Goal: Information Seeking & Learning: Learn about a topic

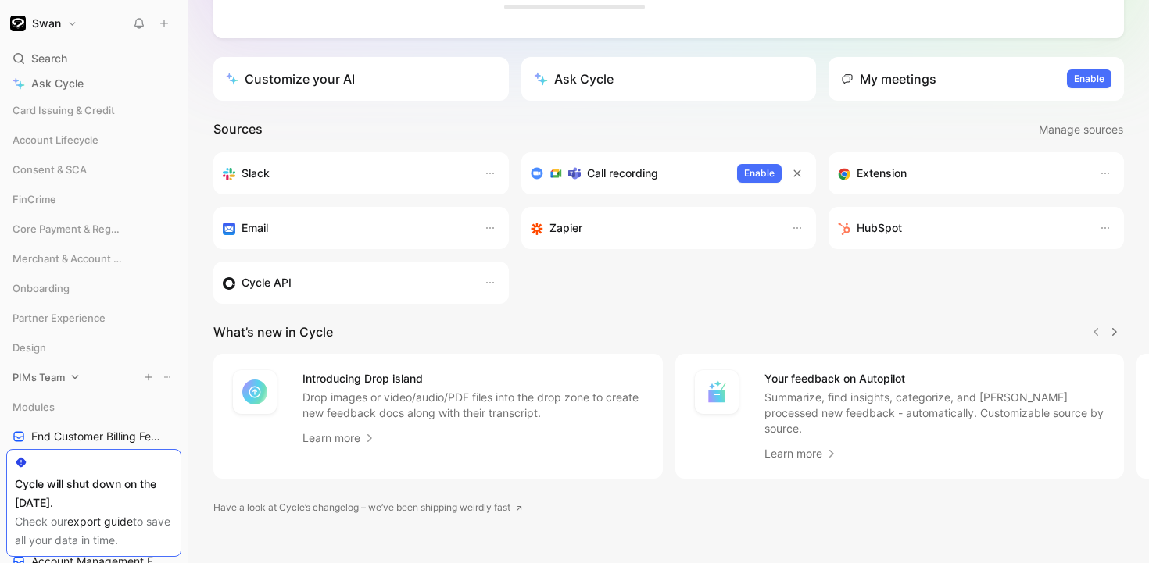
scroll to position [530, 0]
click at [48, 202] on span "FinCrime" at bounding box center [35, 200] width 44 height 16
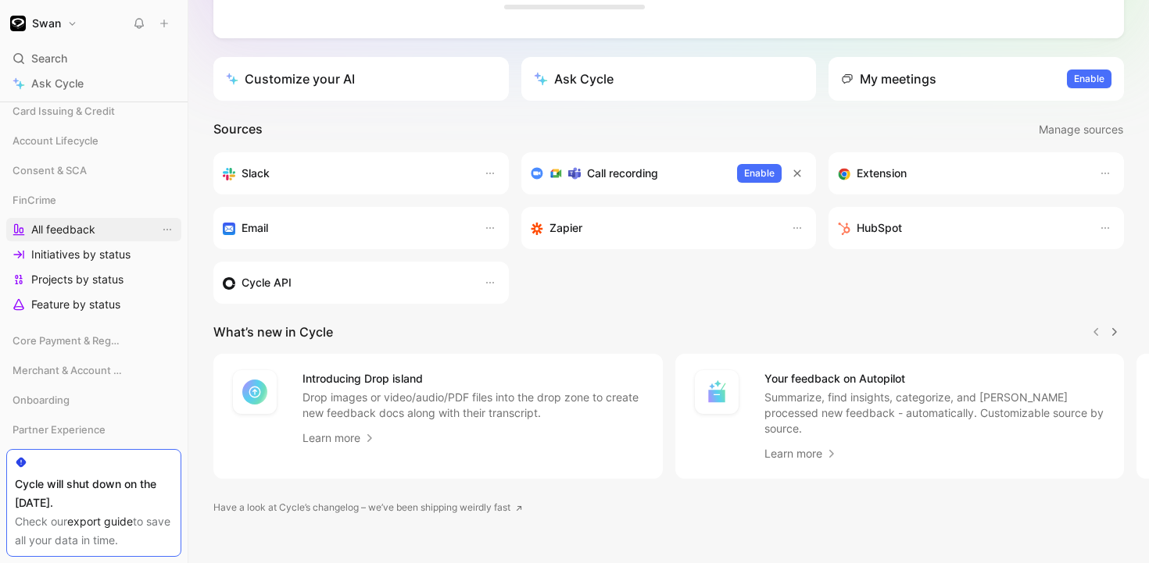
click at [45, 231] on span "All feedback" at bounding box center [63, 230] width 64 height 16
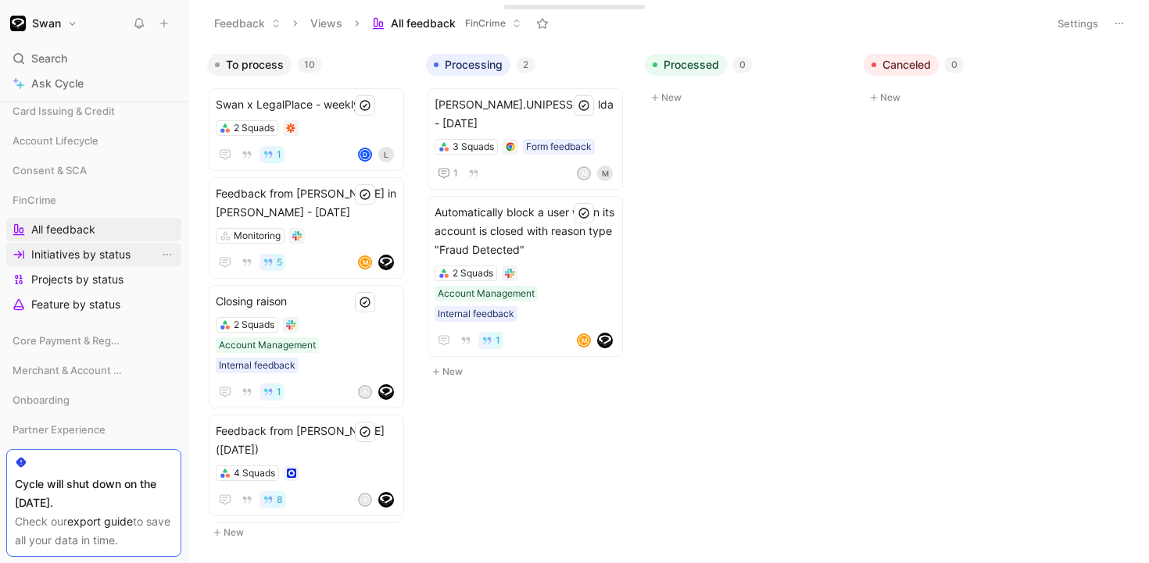
click at [53, 249] on span "Initiatives by status" at bounding box center [80, 255] width 99 height 16
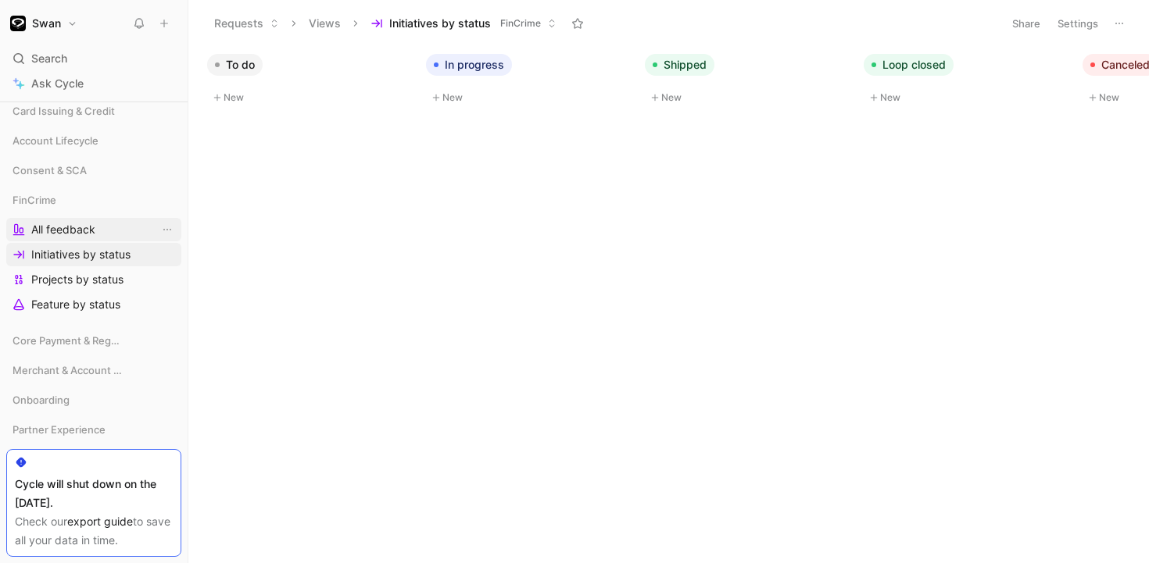
click at [66, 227] on span "All feedback" at bounding box center [63, 230] width 64 height 16
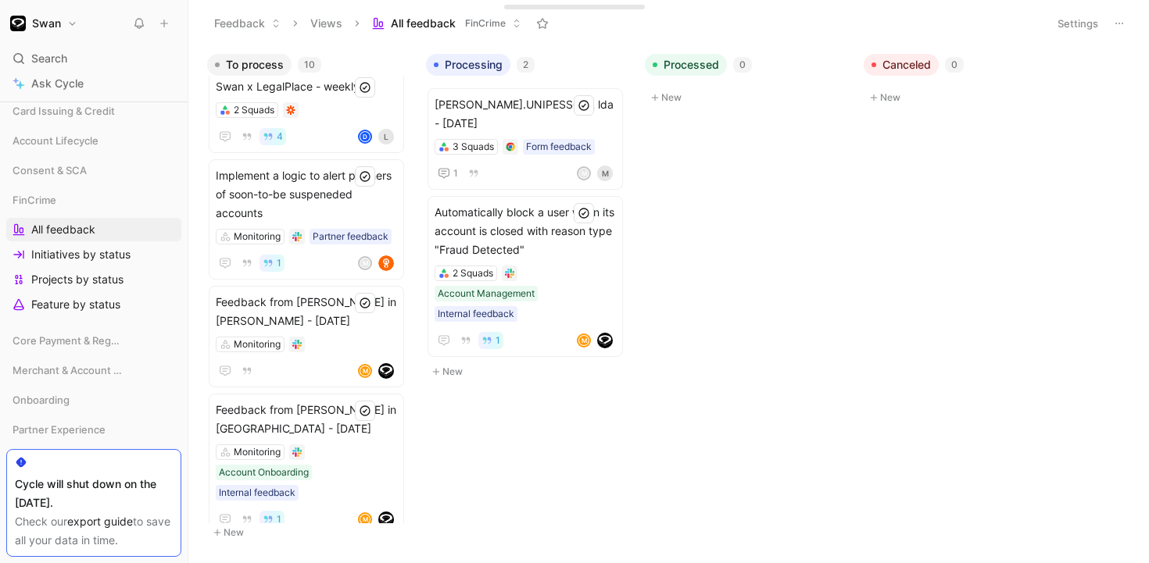
scroll to position [647, 0]
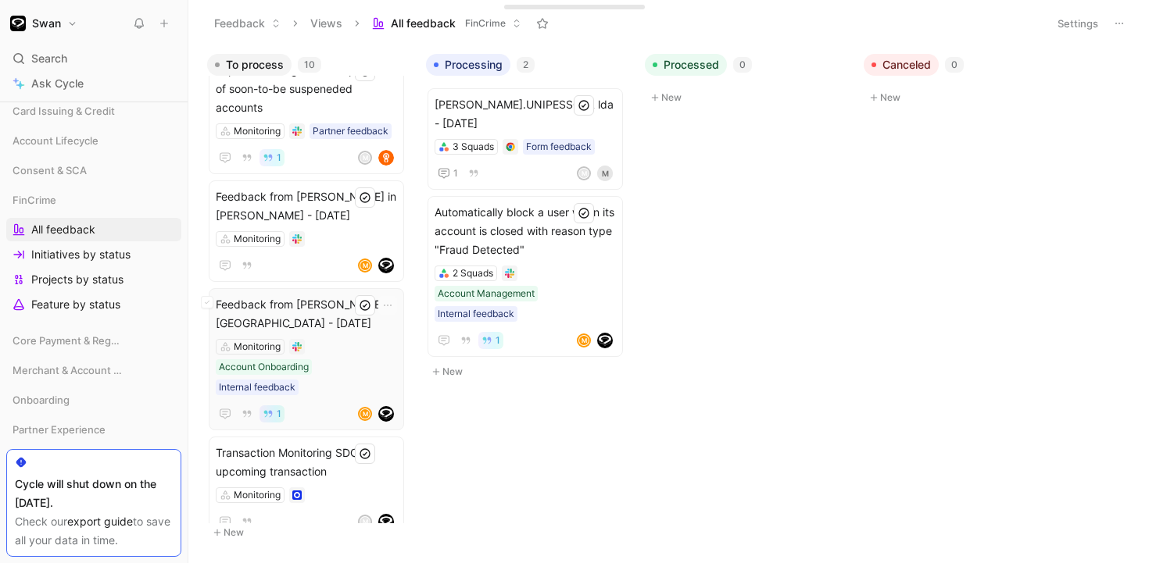
click at [325, 322] on span "Feedback from [PERSON_NAME] in [GEOGRAPHIC_DATA] - [DATE]" at bounding box center [306, 314] width 181 height 38
